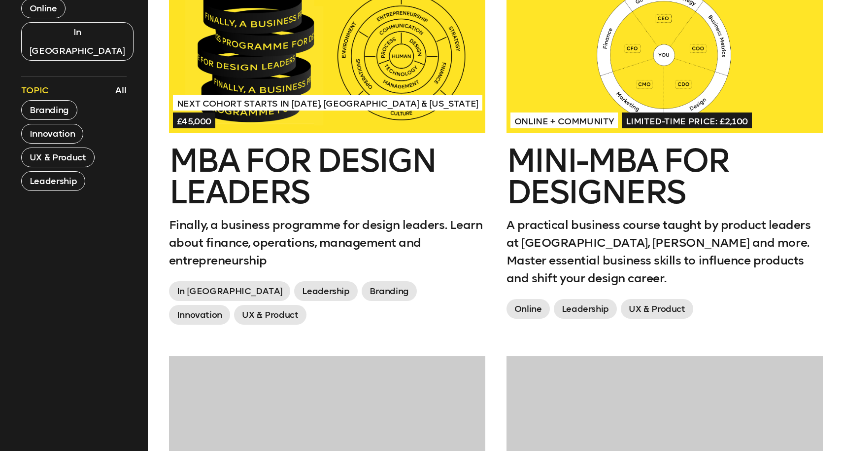
scroll to position [473, 0]
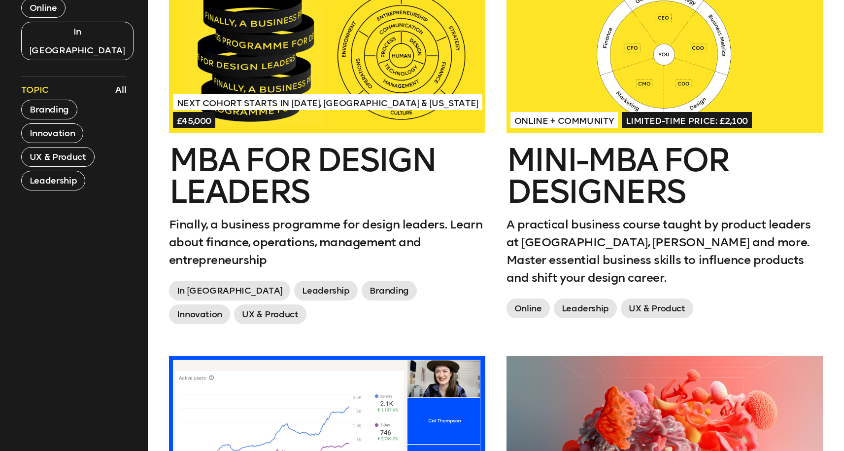
click at [277, 170] on h2 "MBA for Design Leaders" at bounding box center [327, 175] width 316 height 63
